Goal: Transaction & Acquisition: Purchase product/service

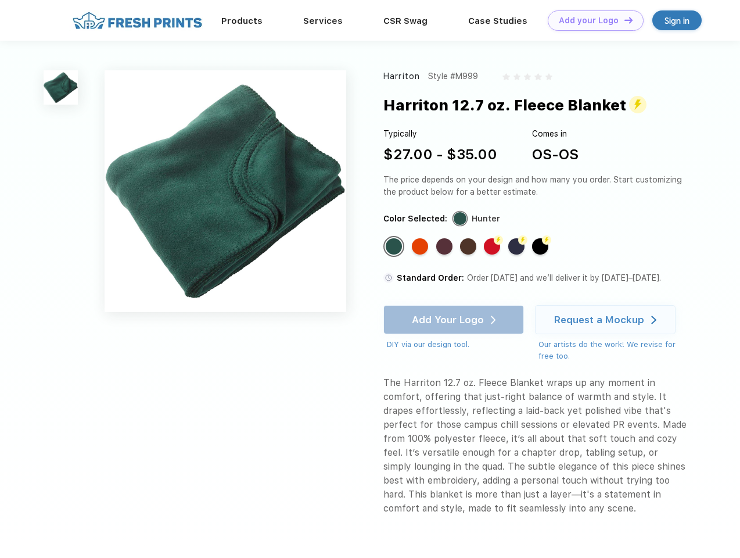
click at [591, 20] on link "Add your Logo Design Tool" at bounding box center [596, 20] width 96 height 20
click at [0, 0] on div "Design Tool" at bounding box center [0, 0] width 0 height 0
click at [623, 20] on link "Add your Logo Design Tool" at bounding box center [596, 20] width 96 height 20
click at [61, 87] on img at bounding box center [61, 87] width 34 height 34
click at [395, 246] on div "Standard Color" at bounding box center [394, 246] width 16 height 16
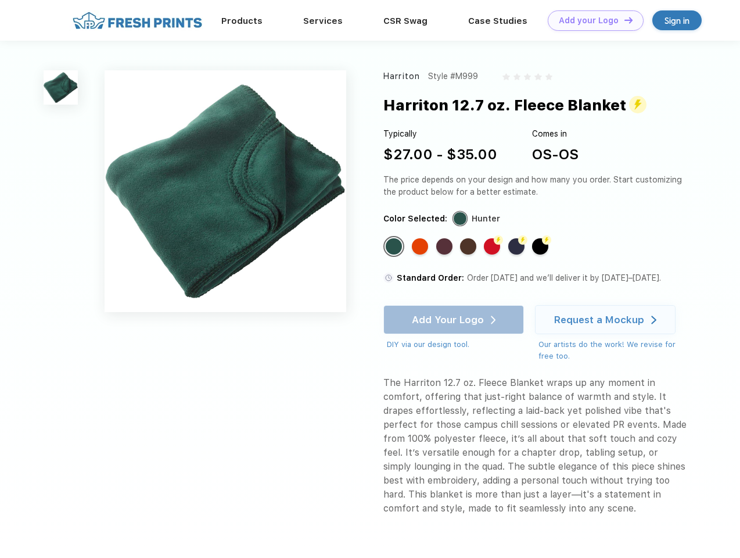
click at [421, 246] on div "Standard Color" at bounding box center [420, 246] width 16 height 16
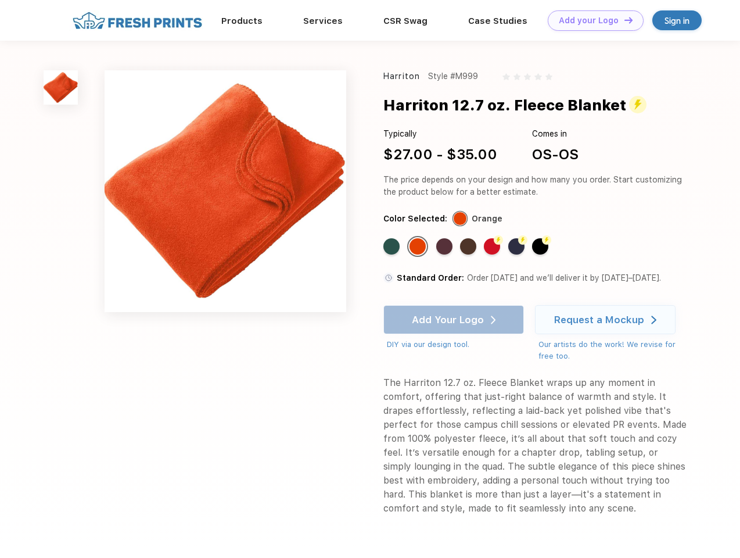
click at [446, 246] on div "Standard Color" at bounding box center [444, 246] width 16 height 16
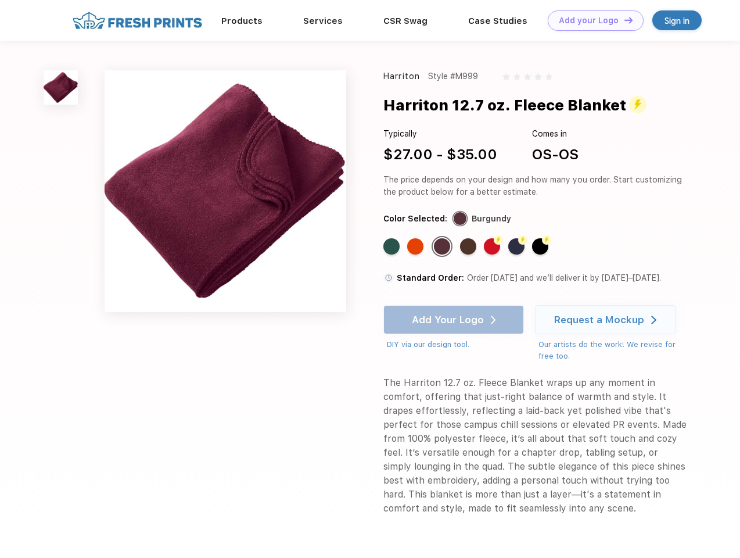
click at [469, 246] on div "Standard Color" at bounding box center [468, 246] width 16 height 16
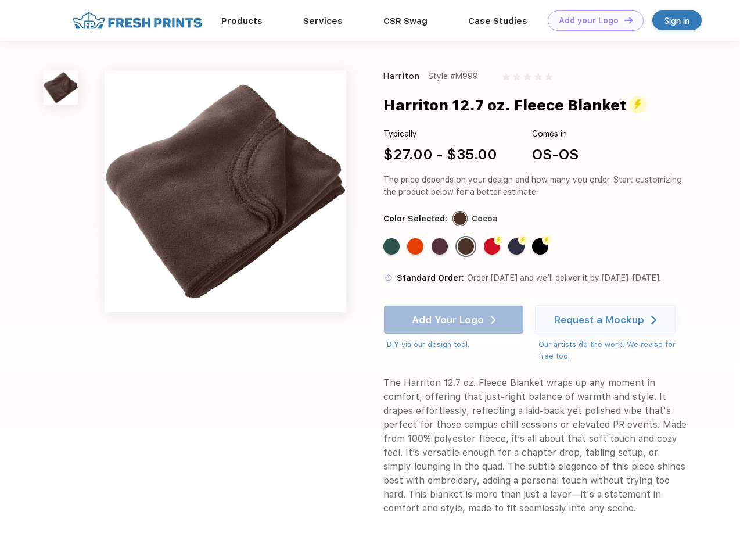
click at [493, 246] on div "Flash Color" at bounding box center [492, 246] width 16 height 16
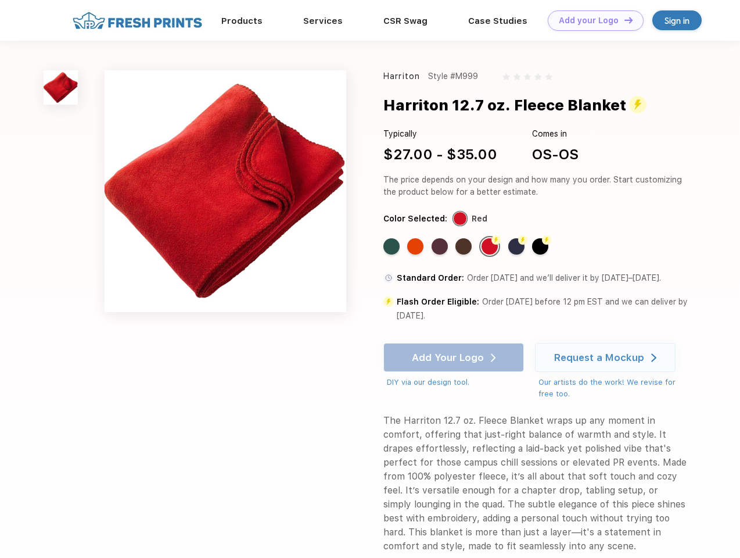
click at [518, 246] on div "Flash Color" at bounding box center [516, 246] width 16 height 16
